Goal: Task Accomplishment & Management: Complete application form

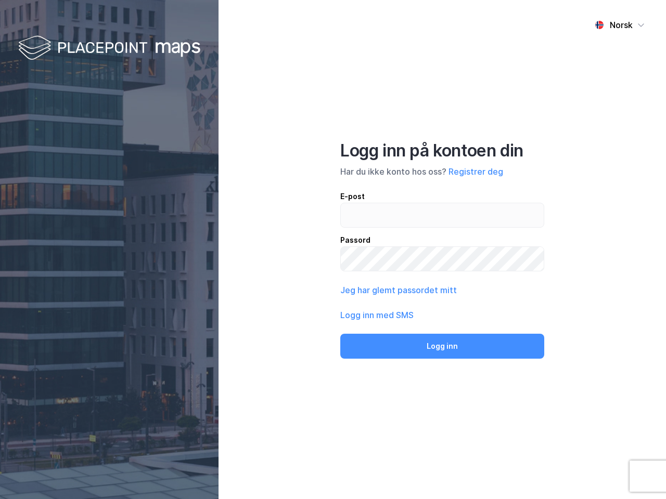
click at [333, 250] on div "Norsk Logg inn på kontoen din Har du ikke konto hos oss? Registrer deg E-post P…" at bounding box center [441, 249] width 447 height 499
click at [109, 48] on img at bounding box center [109, 48] width 182 height 31
click at [619, 25] on div "Norsk" at bounding box center [620, 25] width 23 height 12
click at [475, 172] on button "Registrer deg" at bounding box center [475, 171] width 55 height 12
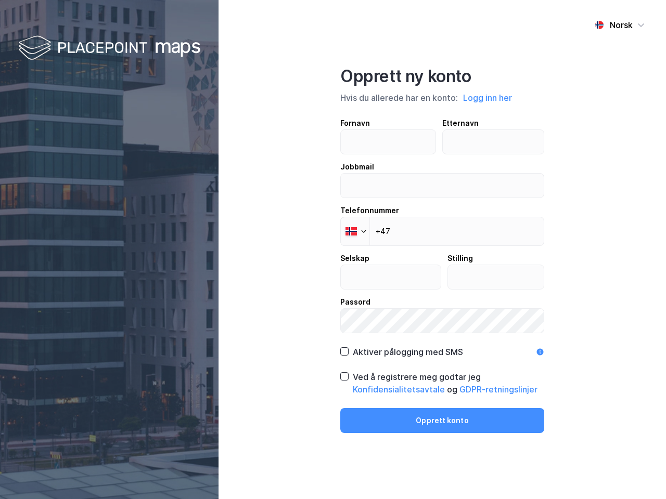
click at [397, 290] on div "Fornavn Etternavn Jobbmail Telefonnummer Phone +47 Selskap Stilling Passord" at bounding box center [442, 225] width 204 height 216
click at [442, 346] on div "Opprett ny konto Hvis du allerede har en konto: Logg inn her Fornavn Etternavn …" at bounding box center [442, 249] width 204 height 367
